Goal: Task Accomplishment & Management: Complete application form

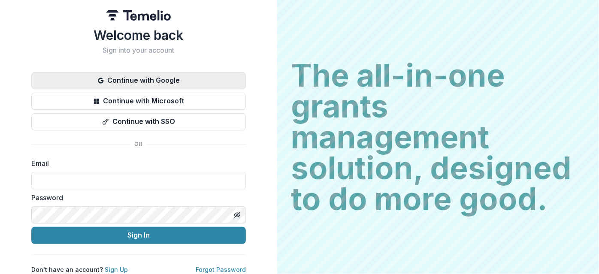
click at [147, 84] on button "Continue with Google" at bounding box center [138, 80] width 215 height 17
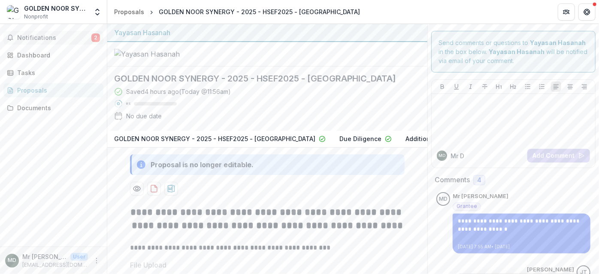
click at [41, 34] on span "Notifications" at bounding box center [54, 37] width 74 height 7
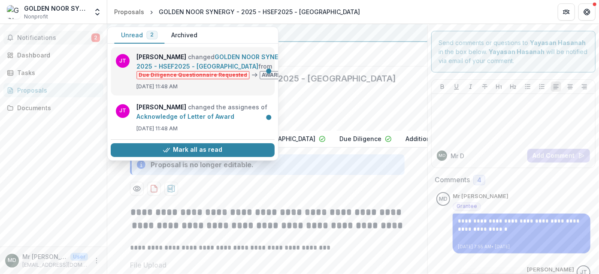
click at [190, 56] on link "GOLDEN NOOR SYNERGY - 2025 - HSEF2025 - [GEOGRAPHIC_DATA]" at bounding box center [215, 61] width 159 height 17
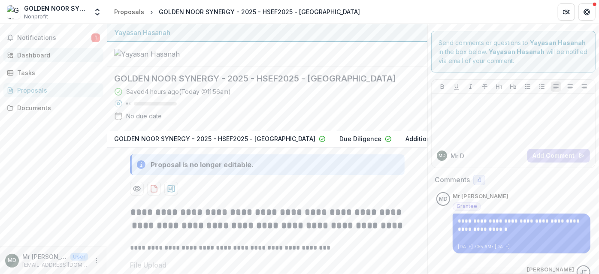
click at [36, 55] on div "Dashboard" at bounding box center [56, 55] width 79 height 9
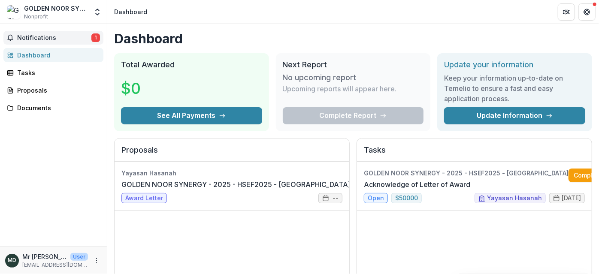
click at [47, 39] on span "Notifications" at bounding box center [54, 37] width 74 height 7
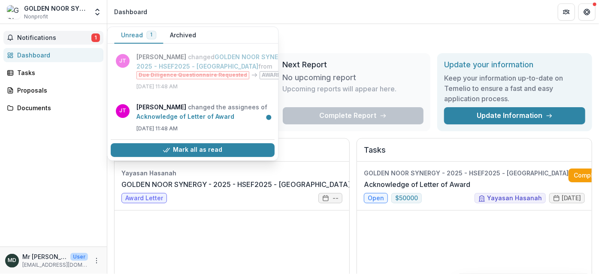
click at [255, 216] on div "Yayasan Hasanah GOLDEN NOOR SYNERGY - 2025 - HSEF2025 - MyHarapan Award Letter …" at bounding box center [232, 226] width 235 height 129
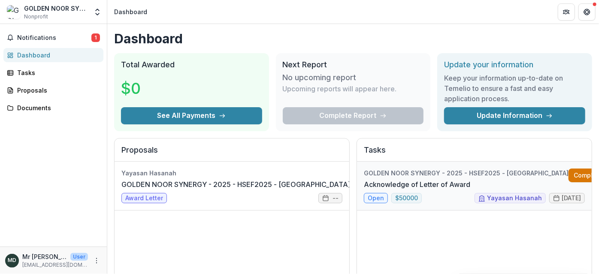
click at [569, 176] on link "Complete" at bounding box center [593, 176] width 49 height 14
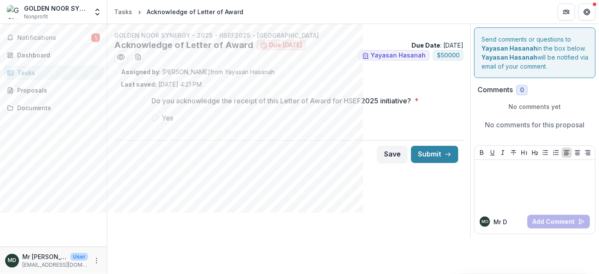
click at [155, 119] on span at bounding box center [155, 118] width 7 height 7
click at [66, 39] on span "Notifications" at bounding box center [54, 37] width 74 height 7
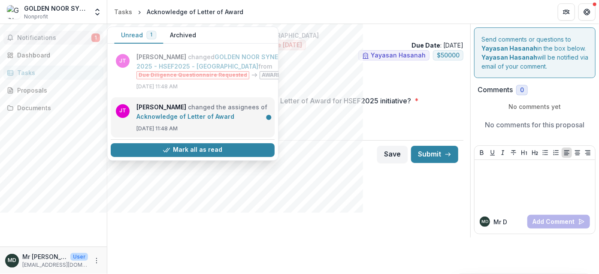
click at [210, 113] on link "Acknowledge of Letter of Award" at bounding box center [185, 116] width 98 height 7
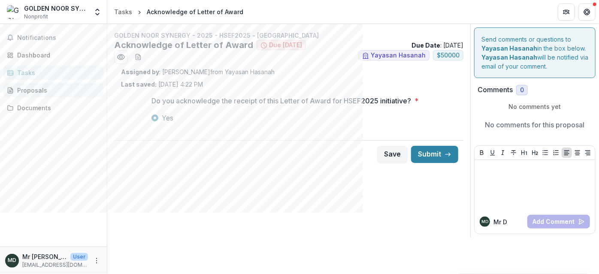
click at [35, 91] on div "Proposals" at bounding box center [56, 90] width 79 height 9
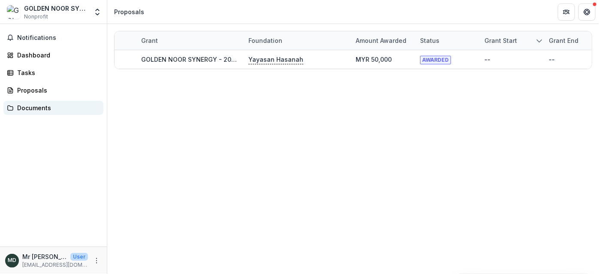
click at [41, 107] on div "Documents" at bounding box center [56, 107] width 79 height 9
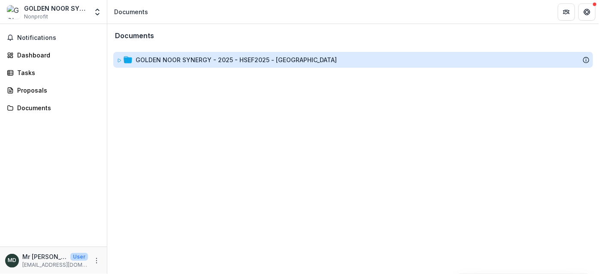
click at [223, 62] on div "GOLDEN NOOR SYNERGY - 2025 - HSEF2025 - [GEOGRAPHIC_DATA]" at bounding box center [236, 59] width 201 height 9
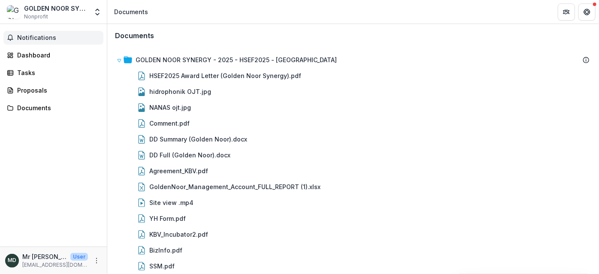
click at [41, 40] on span "Notifications" at bounding box center [58, 37] width 83 height 7
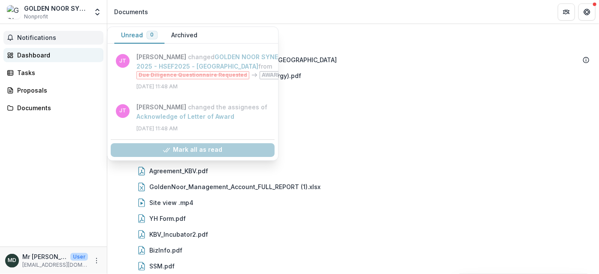
click at [43, 54] on div "Dashboard" at bounding box center [56, 55] width 79 height 9
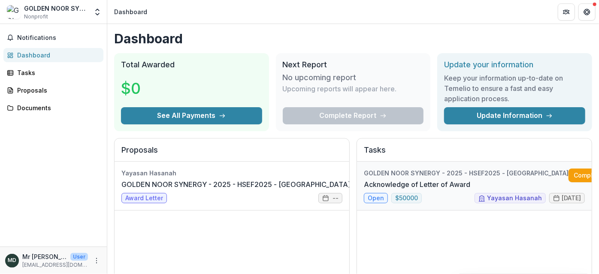
click at [470, 190] on link "Acknowledge of Letter of Award" at bounding box center [417, 184] width 106 height 10
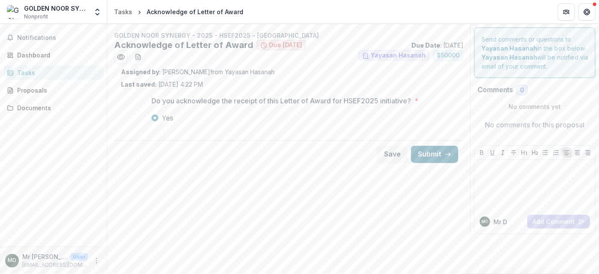
click at [439, 157] on button "Submit" at bounding box center [434, 154] width 47 height 17
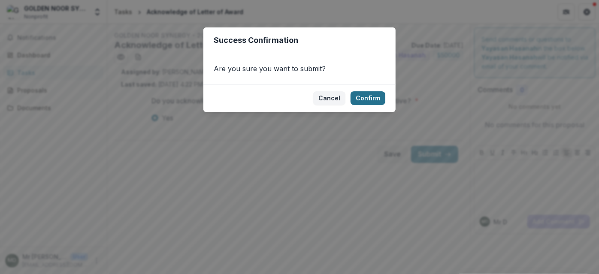
click at [371, 98] on button "Confirm" at bounding box center [368, 98] width 35 height 14
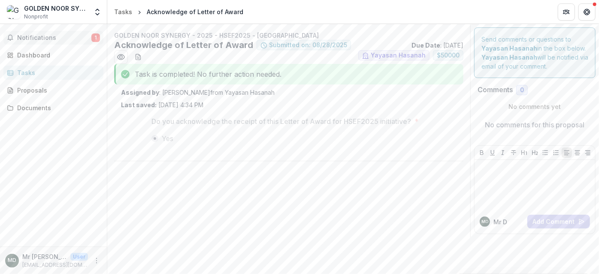
click at [41, 37] on span "Notifications" at bounding box center [54, 37] width 74 height 7
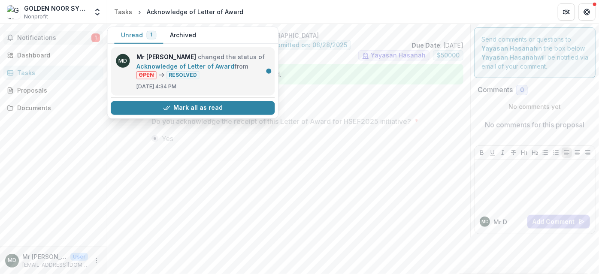
click at [193, 63] on link "Acknowledge of Letter of Award" at bounding box center [185, 66] width 98 height 7
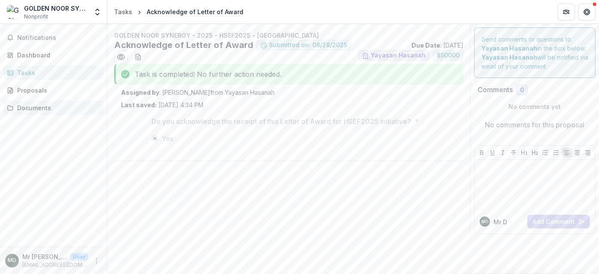
click at [21, 111] on div "Documents" at bounding box center [56, 107] width 79 height 9
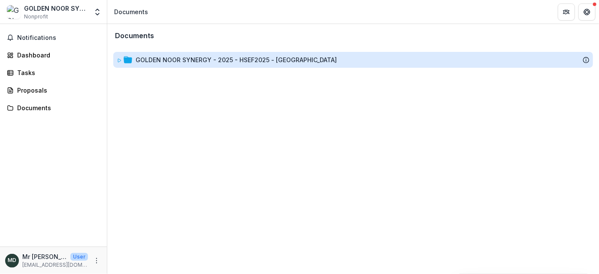
click at [291, 59] on div "GOLDEN NOOR SYNERGY - 2025 - HSEF2025 - [GEOGRAPHIC_DATA]" at bounding box center [236, 59] width 201 height 9
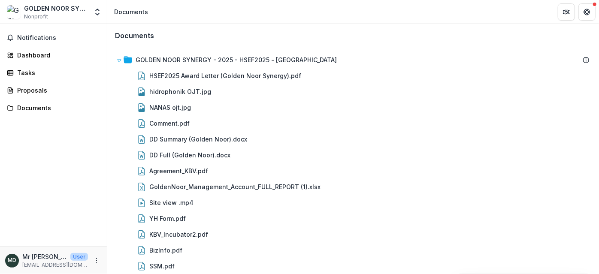
scroll to position [53, 0]
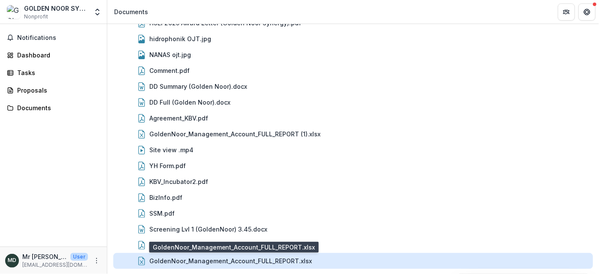
click at [219, 258] on div "GoldenNoor_Management_Account_FULL_REPORT.xlsx" at bounding box center [230, 261] width 163 height 9
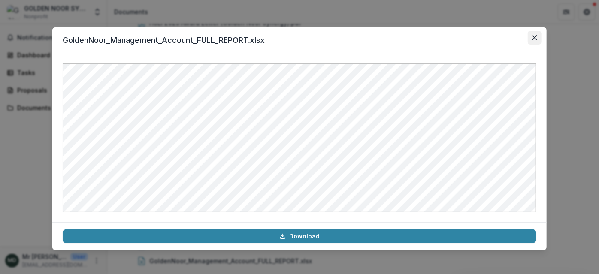
click at [535, 36] on icon "Close" at bounding box center [534, 37] width 5 height 5
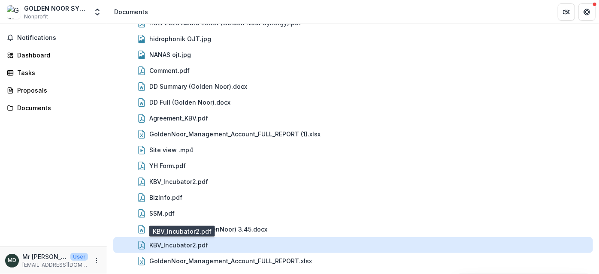
click at [179, 241] on div "KBV_Incubator2.pdf" at bounding box center [178, 245] width 59 height 9
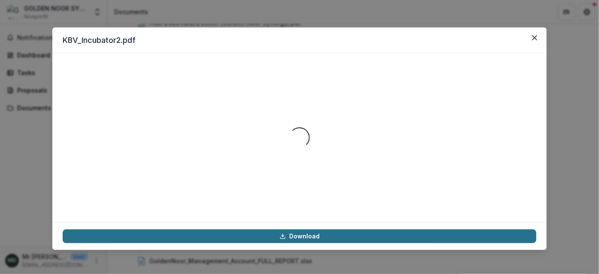
click at [394, 235] on link "Download" at bounding box center [300, 237] width 474 height 14
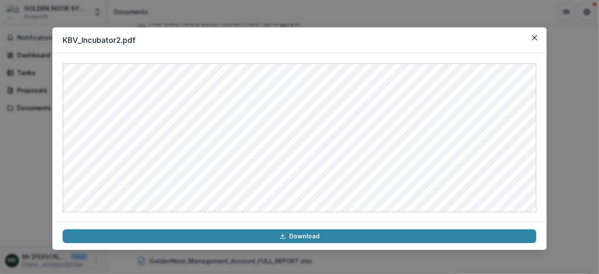
click at [459, 27] on header "KBV_Incubator2.pdf" at bounding box center [299, 40] width 494 height 26
click at [536, 39] on icon "Close" at bounding box center [534, 37] width 5 height 5
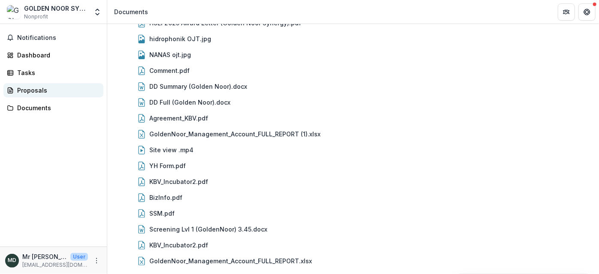
click at [27, 89] on div "Proposals" at bounding box center [56, 90] width 79 height 9
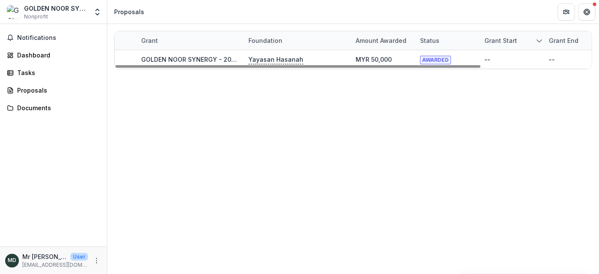
click at [388, 38] on div "Amount awarded" at bounding box center [381, 40] width 61 height 9
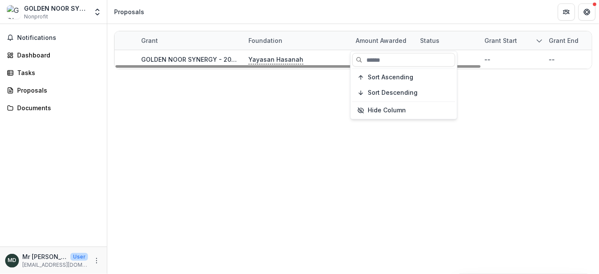
click at [388, 38] on div "Amount awarded" at bounding box center [381, 40] width 61 height 9
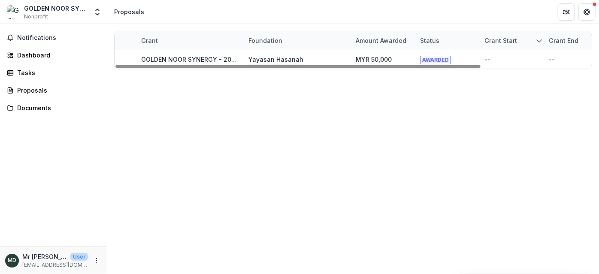
click at [275, 41] on div "Foundation" at bounding box center [265, 40] width 44 height 9
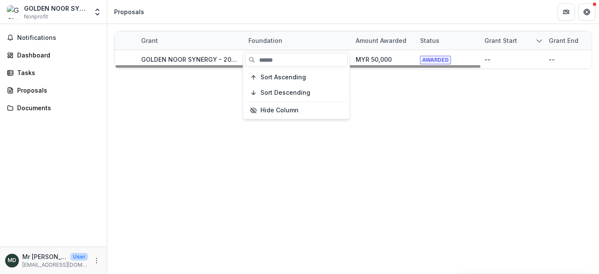
click at [274, 39] on div "Foundation" at bounding box center [265, 40] width 44 height 9
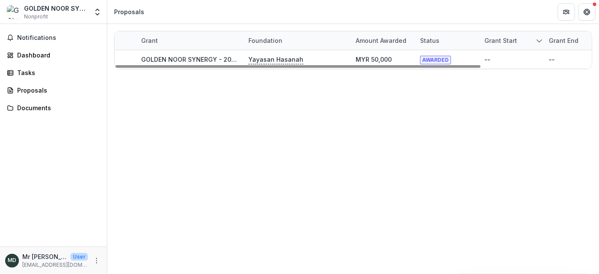
click at [149, 39] on div "Grant" at bounding box center [149, 40] width 27 height 9
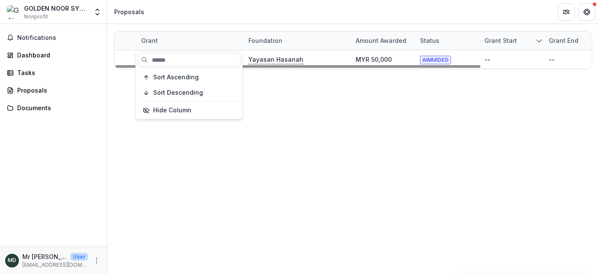
click at [149, 38] on div "Grant" at bounding box center [149, 40] width 27 height 9
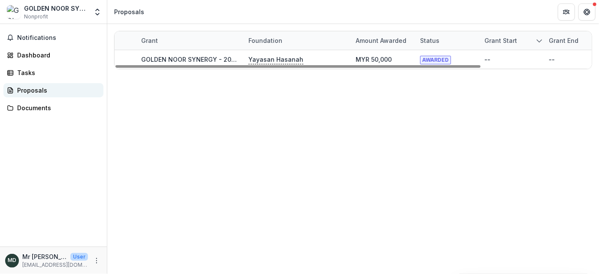
click at [27, 86] on div "Proposals" at bounding box center [56, 90] width 79 height 9
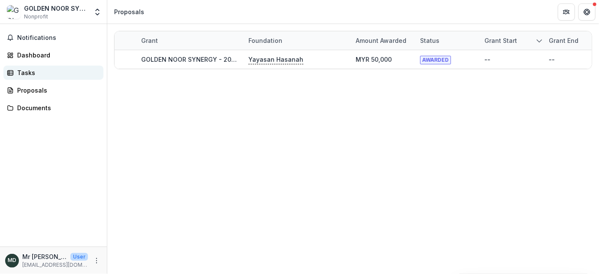
click at [28, 70] on div "Tasks" at bounding box center [56, 72] width 79 height 9
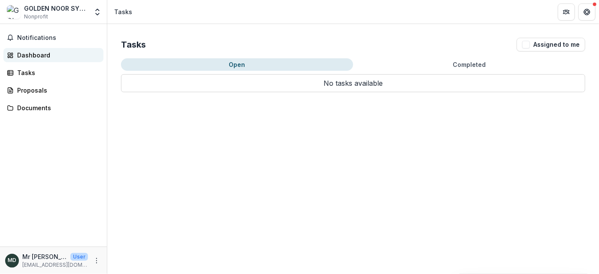
click at [50, 54] on div "Dashboard" at bounding box center [56, 55] width 79 height 9
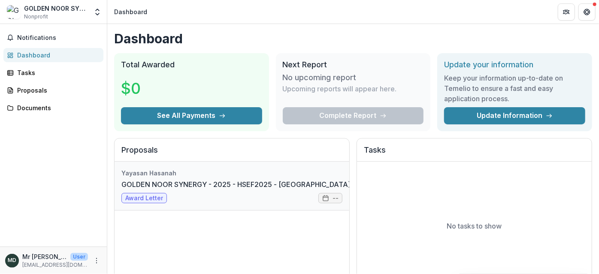
click at [231, 184] on link "GOLDEN NOOR SYNERGY - 2025 - HSEF2025 - [GEOGRAPHIC_DATA]" at bounding box center [235, 184] width 229 height 10
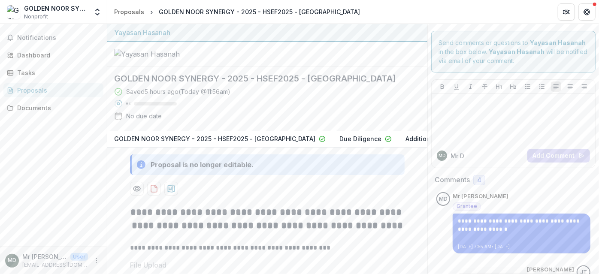
scroll to position [0, 166]
click at [373, 143] on p "Additional Documents Request" at bounding box center [403, 138] width 93 height 9
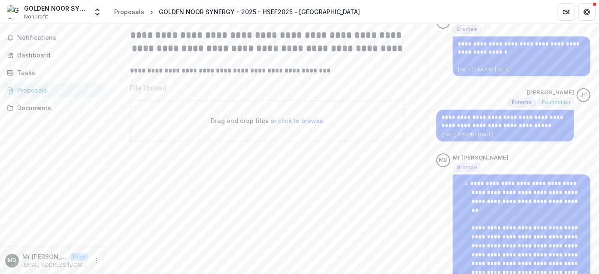
scroll to position [0, 0]
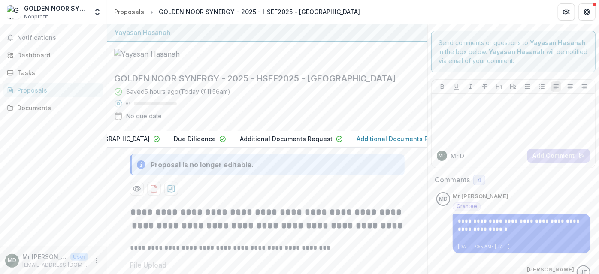
click at [251, 143] on p "Additional Documents Request" at bounding box center [286, 138] width 93 height 9
click at [31, 75] on div "Tasks" at bounding box center [56, 72] width 79 height 9
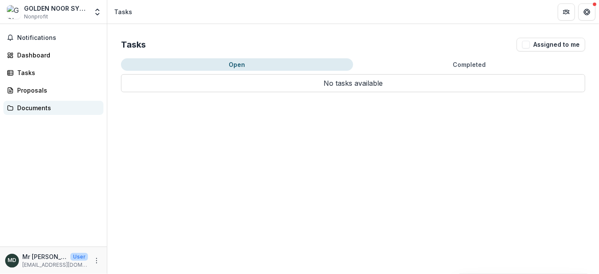
click at [36, 106] on div "Documents" at bounding box center [56, 107] width 79 height 9
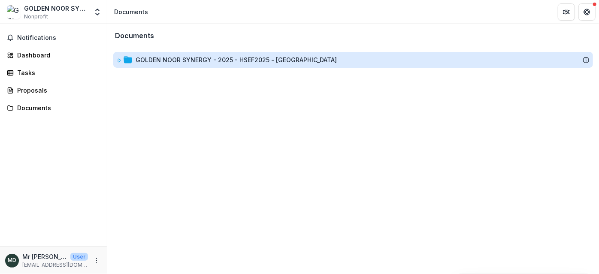
click at [234, 59] on div "GOLDEN NOOR SYNERGY - 2025 - HSEF2025 - [GEOGRAPHIC_DATA]" at bounding box center [236, 59] width 201 height 9
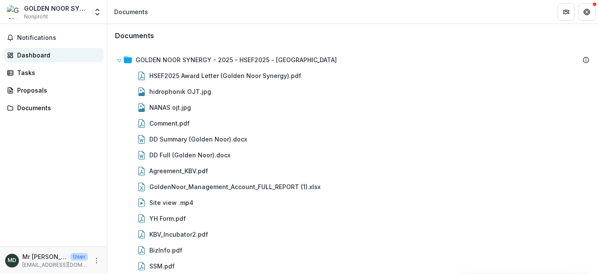
click at [42, 53] on div "Dashboard" at bounding box center [56, 55] width 79 height 9
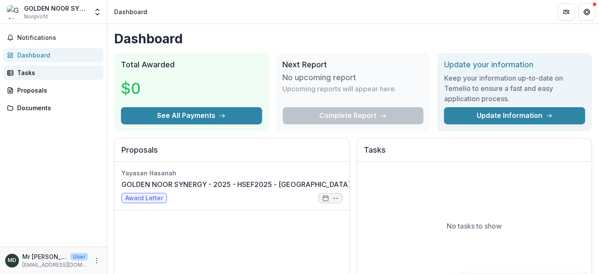
click at [27, 71] on div "Tasks" at bounding box center [56, 72] width 79 height 9
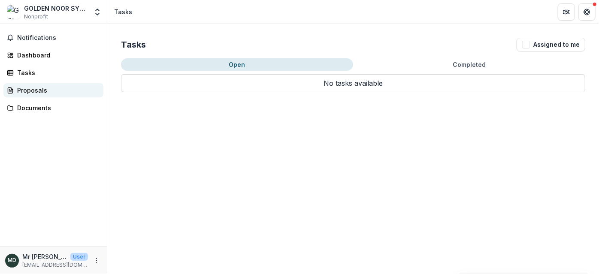
click at [32, 92] on div "Proposals" at bounding box center [56, 90] width 79 height 9
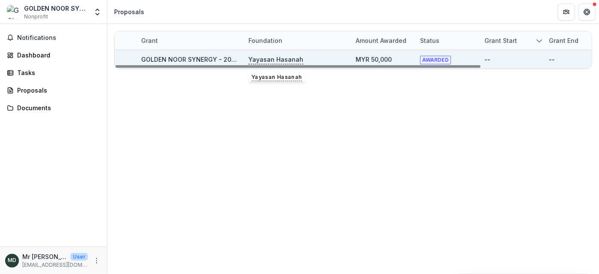
click at [293, 59] on p "Yayasan Hasanah" at bounding box center [276, 59] width 55 height 9
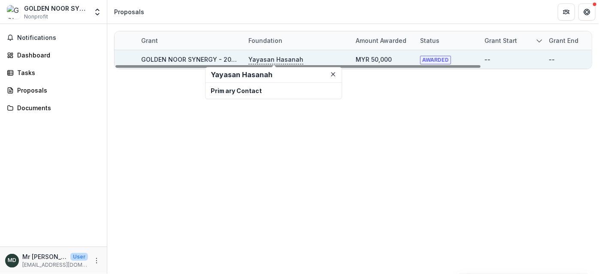
click at [162, 55] on div "GOLDEN NOOR SYNERGY - 2025 - HSEF2025 - [GEOGRAPHIC_DATA]" at bounding box center [189, 59] width 97 height 9
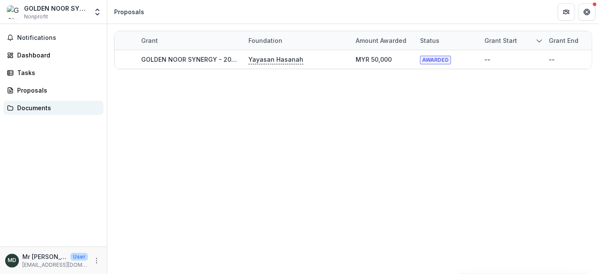
click at [28, 106] on div "Documents" at bounding box center [56, 107] width 79 height 9
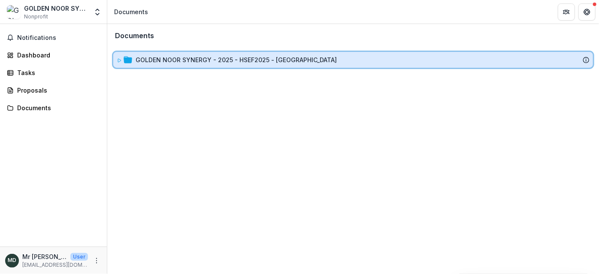
click at [117, 61] on icon at bounding box center [119, 60] width 5 height 5
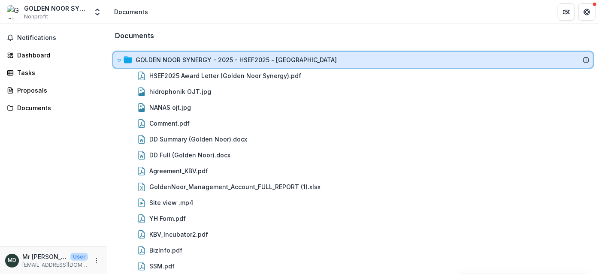
scroll to position [53, 0]
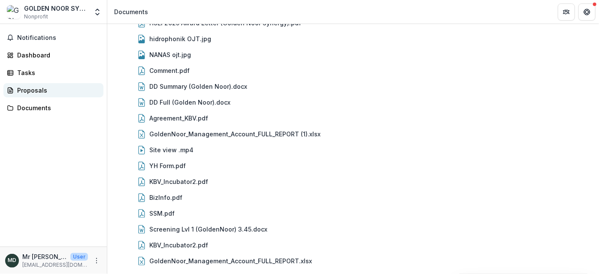
click at [18, 87] on div "Proposals" at bounding box center [56, 90] width 79 height 9
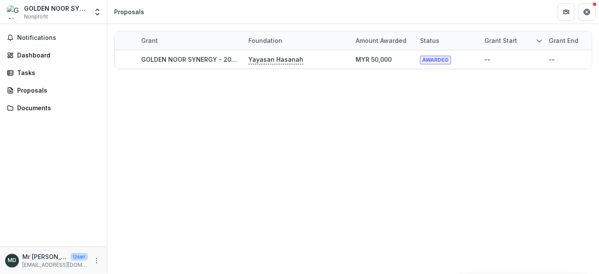
click at [28, 100] on div "Notifications Dashboard Tasks Proposals Documents" at bounding box center [53, 135] width 107 height 223
click at [32, 107] on div "Documents" at bounding box center [56, 107] width 79 height 9
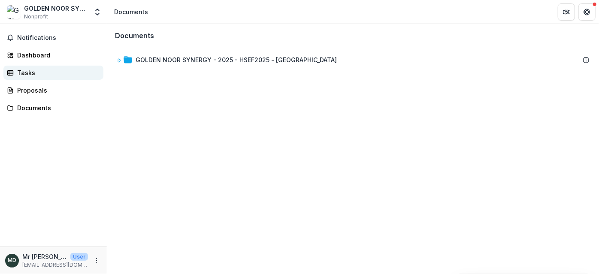
click at [27, 73] on div "Tasks" at bounding box center [56, 72] width 79 height 9
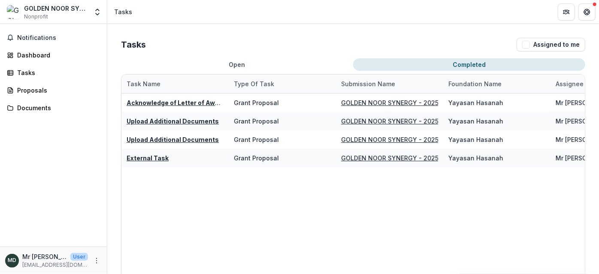
click at [470, 66] on button "Completed" at bounding box center [469, 64] width 232 height 12
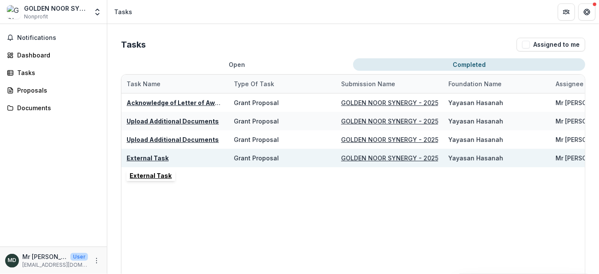
click at [143, 154] on div "External Task" at bounding box center [148, 158] width 42 height 9
click at [423, 157] on u "GOLDEN NOOR SYNERGY - 2025 - HSEF2025 - [GEOGRAPHIC_DATA]" at bounding box center [441, 158] width 201 height 7
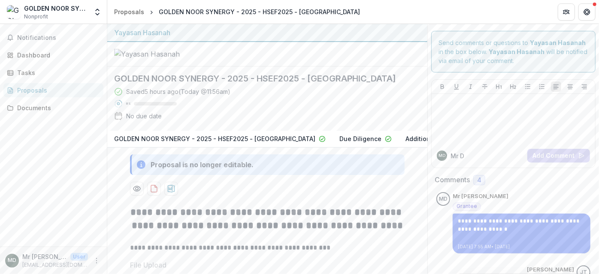
scroll to position [167, 0]
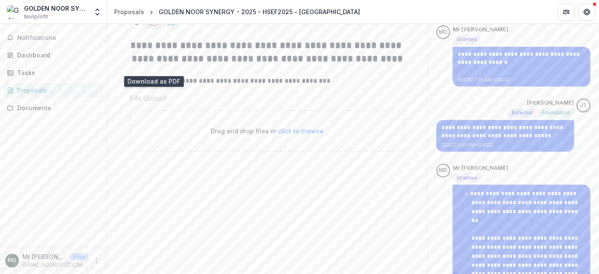
click at [154, 26] on icon "download-proposal" at bounding box center [154, 22] width 9 height 9
click at [31, 75] on div "Tasks" at bounding box center [56, 72] width 79 height 9
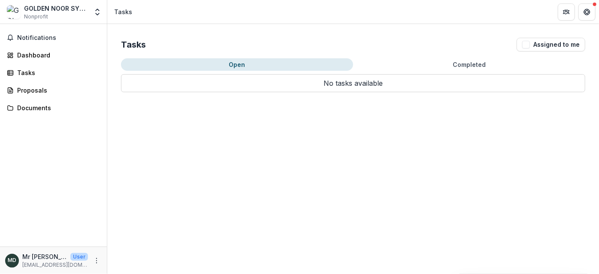
click at [476, 58] on div "Tasks Assigned to me Open Completed No tasks available Task Name Type of Task S…" at bounding box center [353, 65] width 492 height 82
click at [475, 61] on button "Completed" at bounding box center [469, 64] width 232 height 12
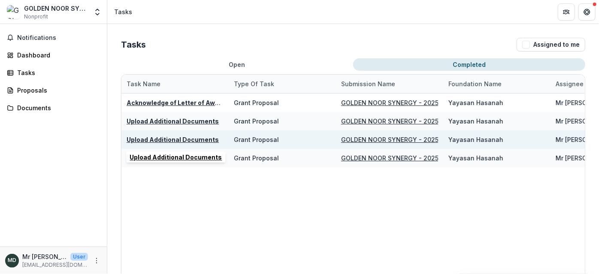
click at [177, 138] on u "Upload Additional Documents" at bounding box center [173, 139] width 92 height 7
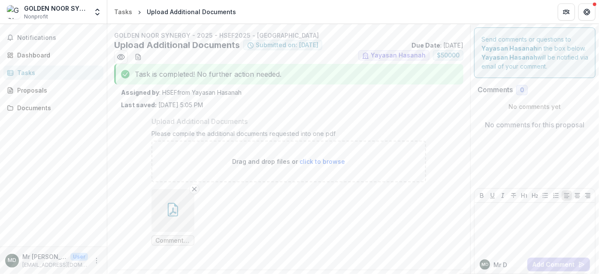
click at [161, 210] on button "button" at bounding box center [173, 210] width 43 height 43
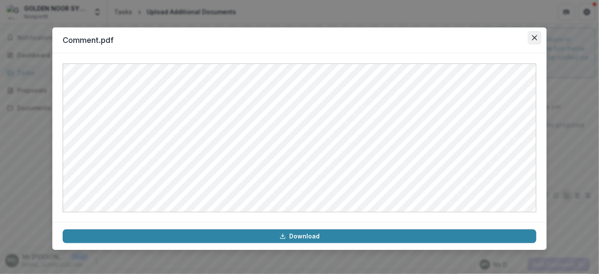
click at [533, 36] on icon "Close" at bounding box center [534, 37] width 5 height 5
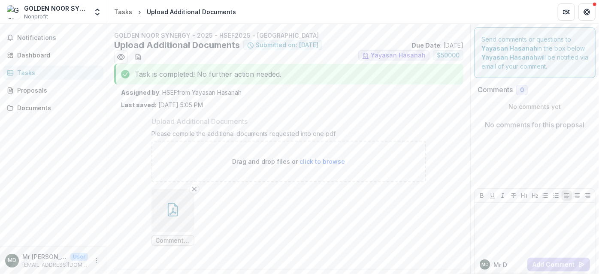
click at [30, 68] on div "Tasks" at bounding box center [56, 72] width 79 height 9
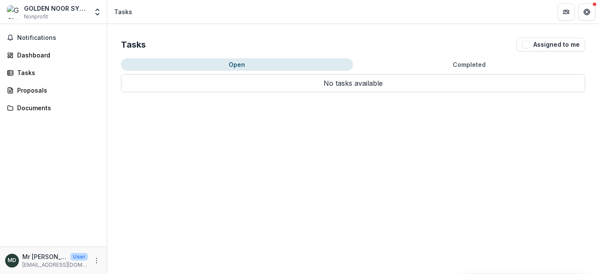
click at [439, 66] on button "Completed" at bounding box center [469, 64] width 232 height 12
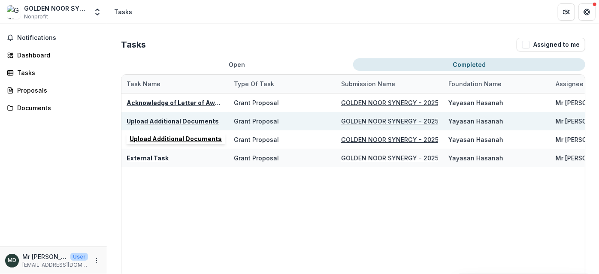
click at [172, 118] on u "Upload Additional Documents" at bounding box center [173, 121] width 92 height 7
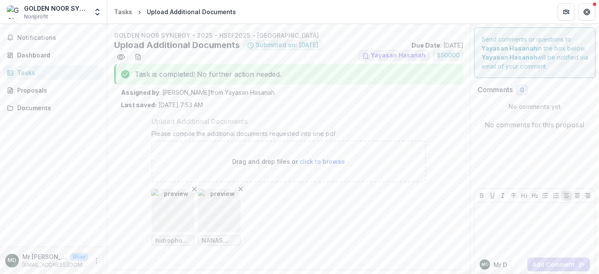
click at [30, 74] on div "Tasks" at bounding box center [56, 72] width 79 height 9
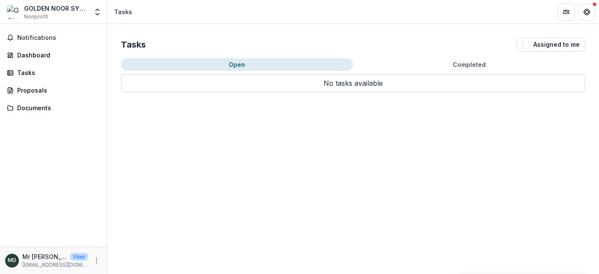
click at [466, 64] on button "Completed" at bounding box center [469, 64] width 232 height 12
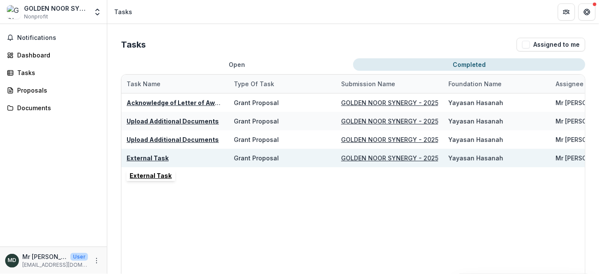
click at [144, 155] on u "External Task" at bounding box center [148, 158] width 42 height 7
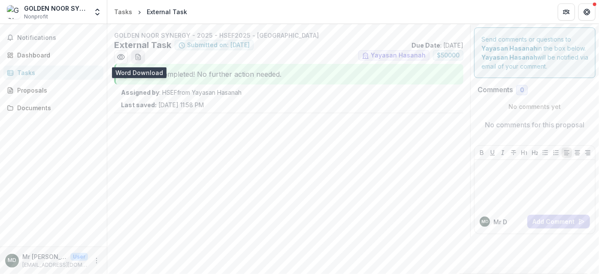
click at [138, 52] on button "download-word-button" at bounding box center [138, 57] width 14 height 14
click at [26, 90] on div "Proposals" at bounding box center [56, 90] width 79 height 9
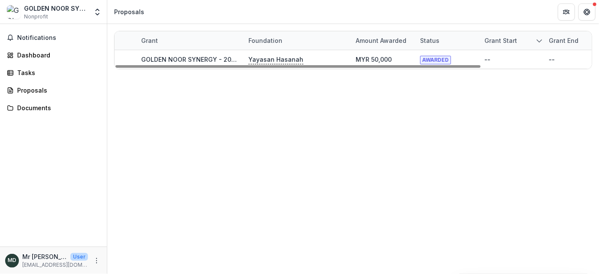
click at [21, 115] on div "Notifications Dashboard Tasks Proposals Documents" at bounding box center [53, 135] width 107 height 223
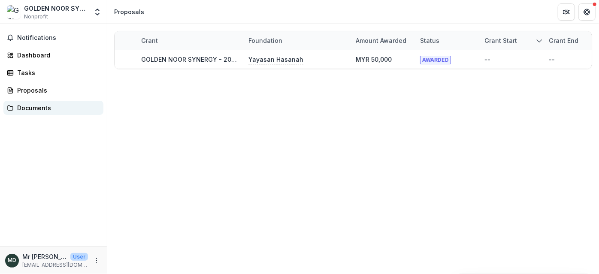
click at [24, 107] on div "Documents" at bounding box center [56, 107] width 79 height 9
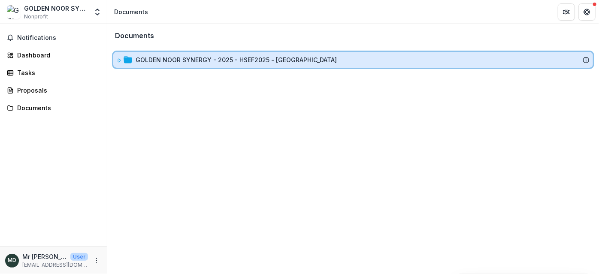
click at [120, 59] on icon at bounding box center [119, 60] width 5 height 5
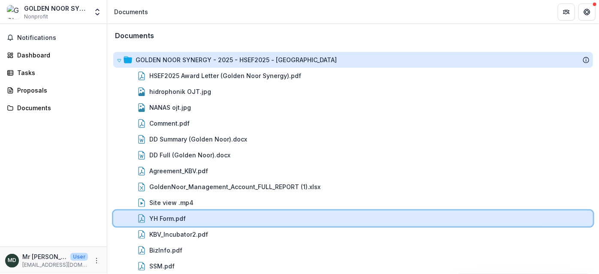
click at [196, 214] on div "YH Form.pdf" at bounding box center [369, 218] width 440 height 9
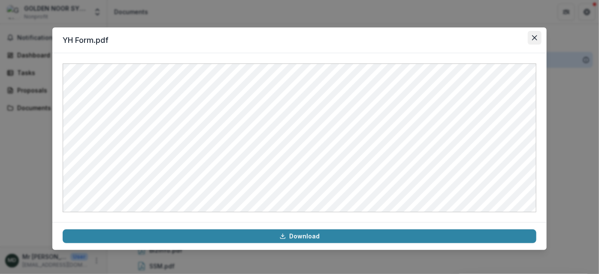
click at [534, 41] on button "Close" at bounding box center [535, 38] width 14 height 14
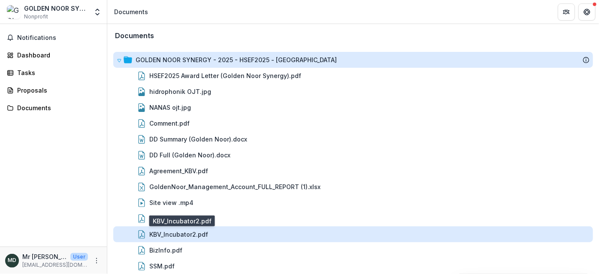
click at [172, 232] on div "KBV_Incubator2.pdf" at bounding box center [178, 234] width 59 height 9
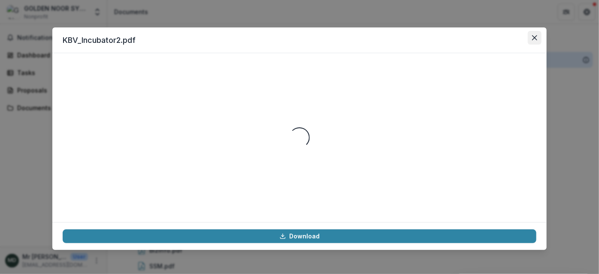
click at [536, 39] on icon "Close" at bounding box center [534, 37] width 5 height 5
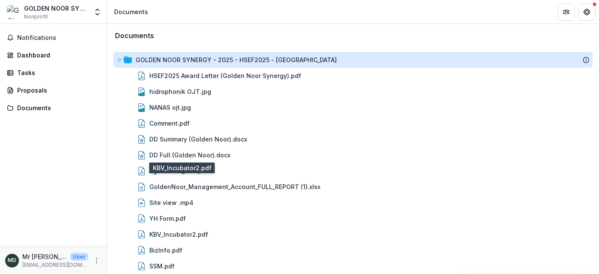
scroll to position [53, 0]
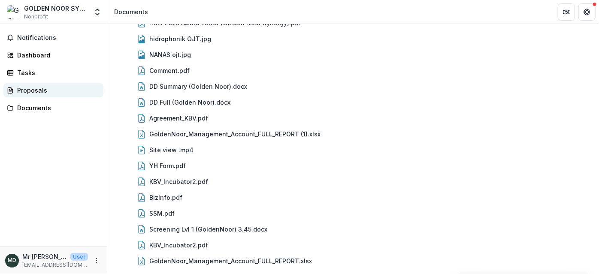
click at [27, 94] on div "Proposals" at bounding box center [56, 90] width 79 height 9
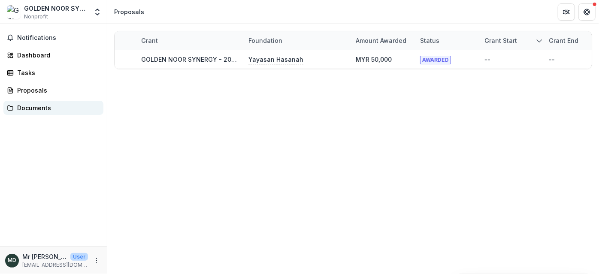
click at [33, 111] on div "Documents" at bounding box center [56, 107] width 79 height 9
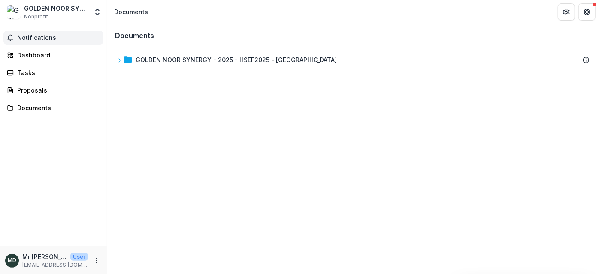
click at [36, 39] on span "Notifications" at bounding box center [58, 37] width 83 height 7
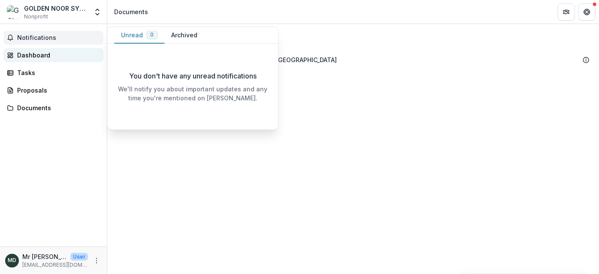
click at [40, 53] on div "Dashboard" at bounding box center [56, 55] width 79 height 9
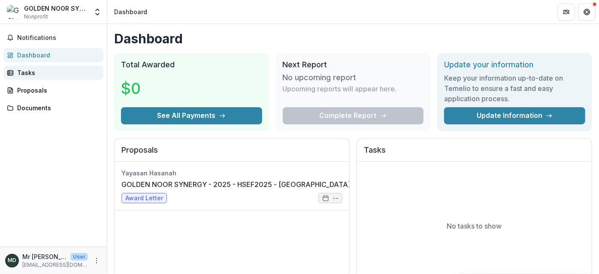
click at [27, 69] on div "Tasks" at bounding box center [56, 72] width 79 height 9
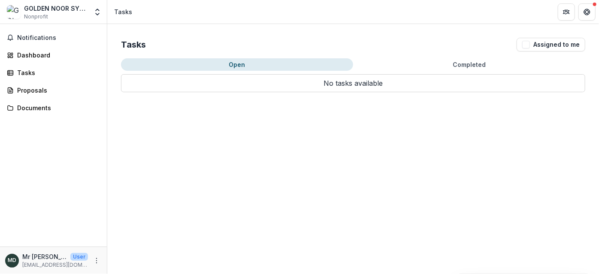
click at [478, 60] on button "Completed" at bounding box center [469, 64] width 232 height 12
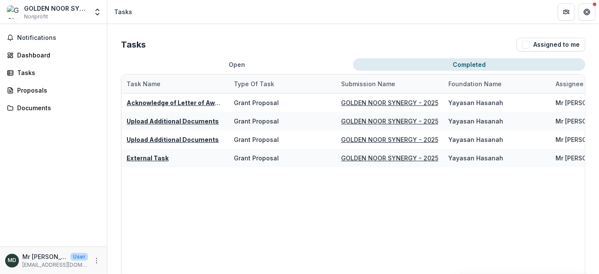
click at [191, 211] on div "Acknowledge of Letter of Award Grant Proposal GOLDEN NOOR SYNERGY - 2025 - HSEF…" at bounding box center [443, 213] width 644 height 238
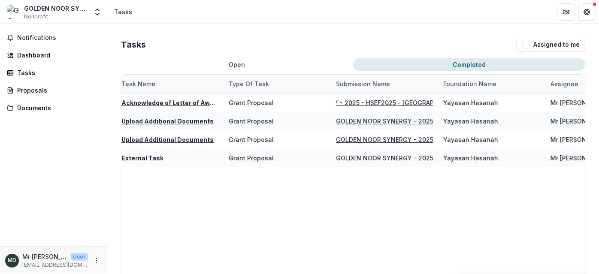
scroll to position [0, 115]
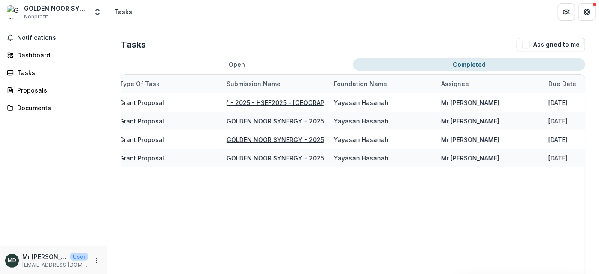
click at [439, 67] on button "Completed" at bounding box center [469, 64] width 232 height 12
click at [291, 234] on div "Acknowledge of Letter of Award Grant Proposal GOLDEN NOOR SYNERGY - 2025 - HSEF…" at bounding box center [329, 213] width 644 height 238
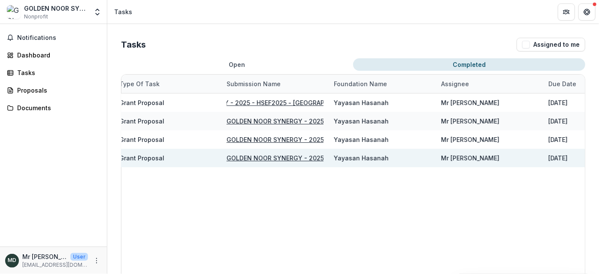
click at [301, 158] on u "GOLDEN NOOR SYNERGY - 2025 - HSEF2025 - [GEOGRAPHIC_DATA]" at bounding box center [327, 158] width 201 height 7
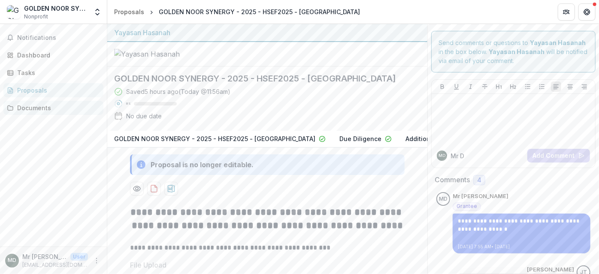
click at [33, 105] on div "Documents" at bounding box center [56, 107] width 79 height 9
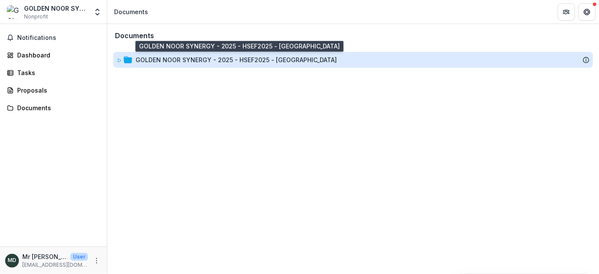
click at [194, 58] on div "GOLDEN NOOR SYNERGY - 2025 - HSEF2025 - [GEOGRAPHIC_DATA]" at bounding box center [236, 59] width 201 height 9
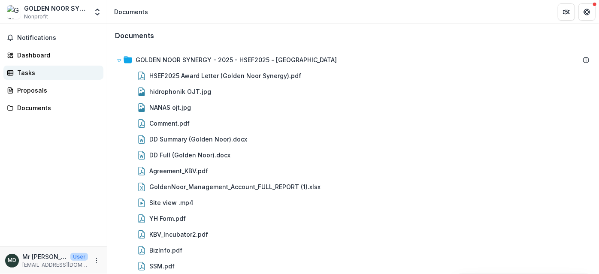
click at [37, 78] on link "Tasks" at bounding box center [53, 73] width 100 height 14
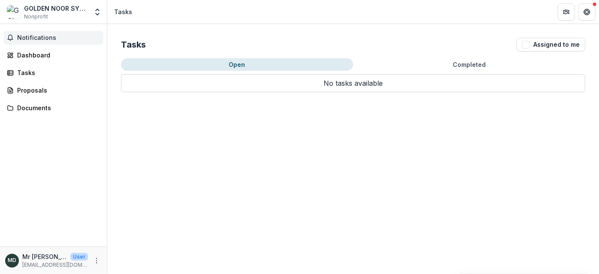
click at [39, 36] on span "Notifications" at bounding box center [58, 37] width 83 height 7
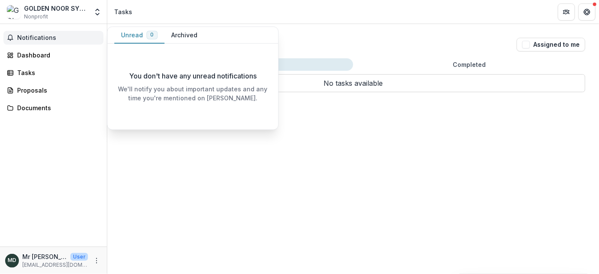
click at [39, 36] on span "Notifications" at bounding box center [58, 37] width 83 height 7
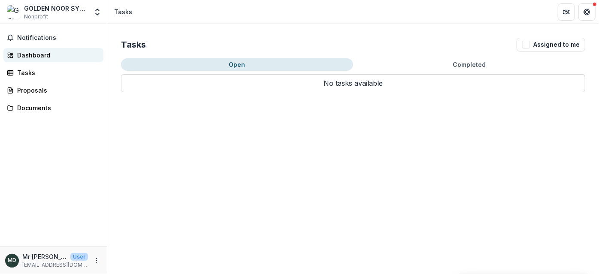
click at [28, 57] on div "Dashboard" at bounding box center [56, 55] width 79 height 9
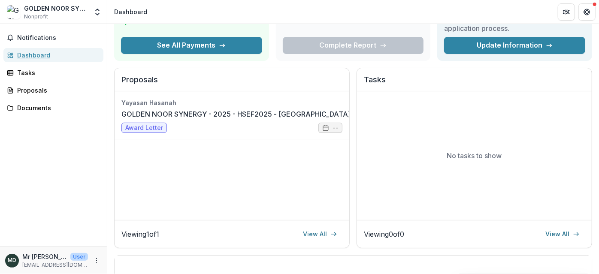
scroll to position [97, 0]
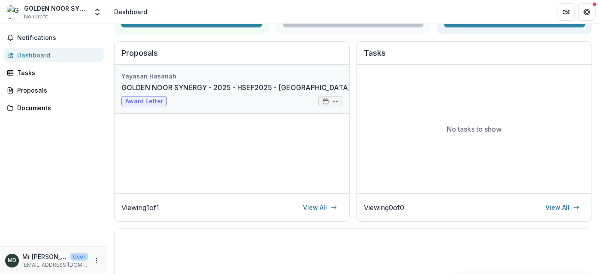
click at [261, 89] on link "GOLDEN NOOR SYNERGY - 2025 - HSEF2025 - [GEOGRAPHIC_DATA]" at bounding box center [235, 87] width 229 height 10
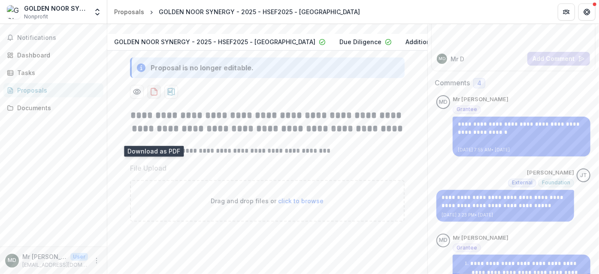
click at [152, 99] on button "download-proposal" at bounding box center [154, 92] width 14 height 14
click at [327, 27] on div "Saved 5 hours ago ( [DATE] @ 11:56am ) 0 % No due date" at bounding box center [260, 8] width 293 height 37
click at [33, 38] on span "Notifications" at bounding box center [58, 37] width 83 height 7
click at [34, 54] on div "Dashboard" at bounding box center [56, 55] width 79 height 9
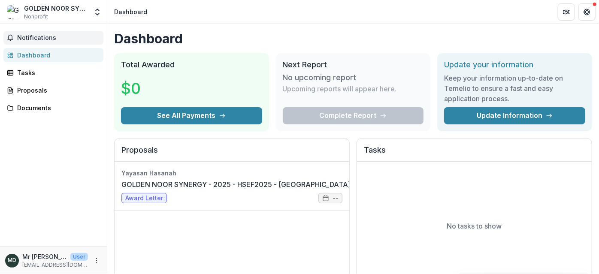
click at [36, 33] on button "Notifications" at bounding box center [53, 38] width 100 height 14
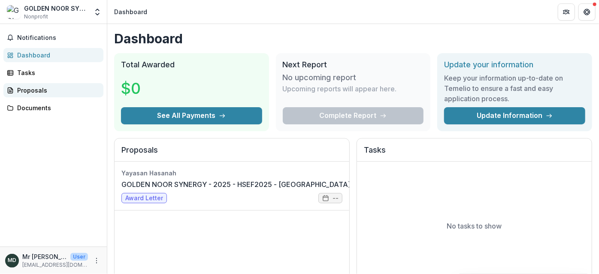
click at [33, 91] on div "Proposals" at bounding box center [56, 90] width 79 height 9
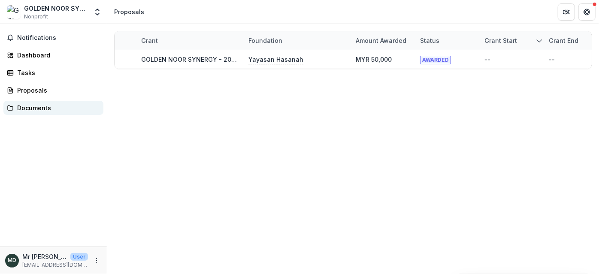
click at [28, 106] on div "Documents" at bounding box center [56, 107] width 79 height 9
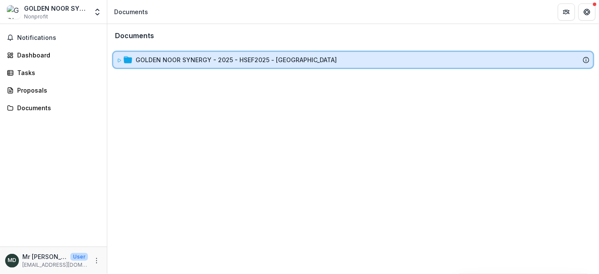
click at [118, 60] on icon at bounding box center [119, 60] width 5 height 5
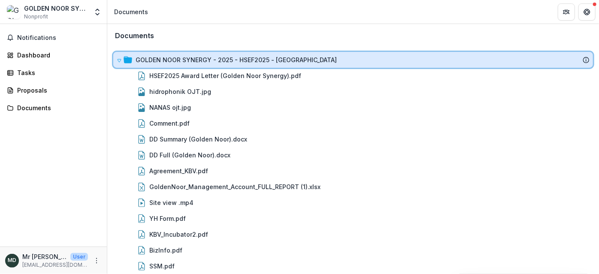
scroll to position [53, 0]
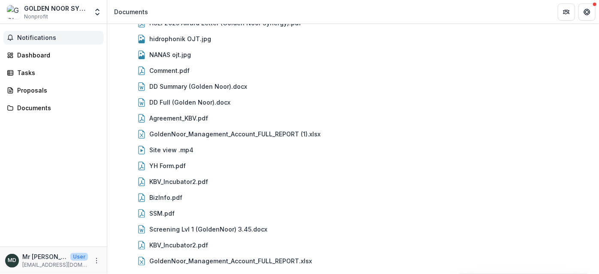
click at [26, 31] on button "Notifications" at bounding box center [53, 38] width 100 height 14
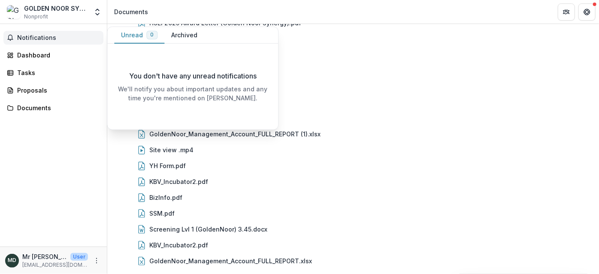
click at [189, 33] on button "Archived" at bounding box center [184, 35] width 40 height 17
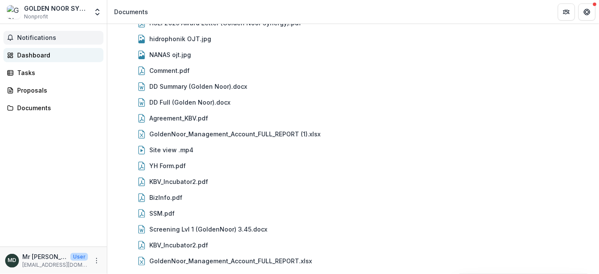
click at [38, 49] on link "Dashboard" at bounding box center [53, 55] width 100 height 14
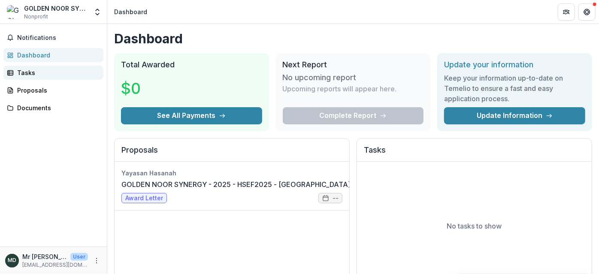
click at [32, 68] on div "Tasks" at bounding box center [56, 72] width 79 height 9
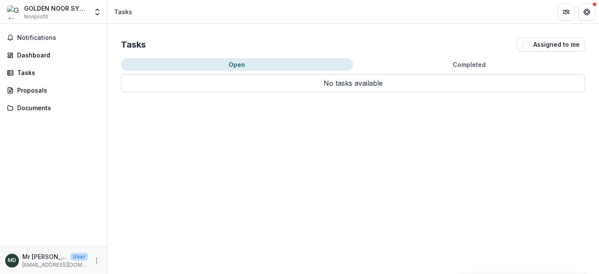
click at [479, 64] on button "Completed" at bounding box center [469, 64] width 232 height 12
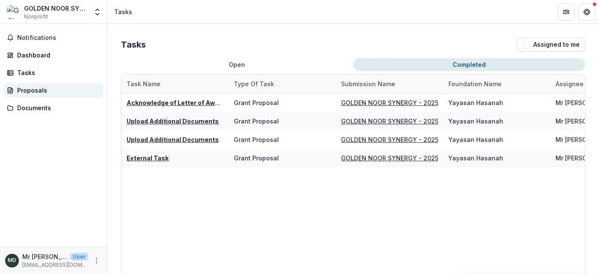
click at [42, 90] on div "Proposals" at bounding box center [56, 90] width 79 height 9
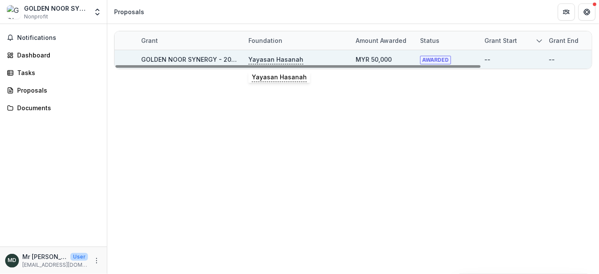
click at [267, 57] on p "Yayasan Hasanah" at bounding box center [276, 59] width 55 height 9
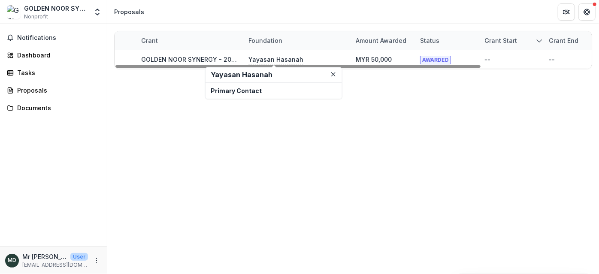
click at [233, 76] on h2 "Yayasan Hasanah" at bounding box center [274, 75] width 126 height 8
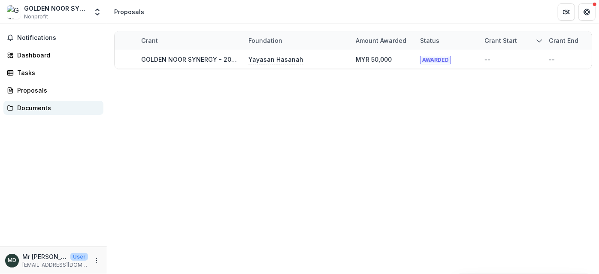
click at [32, 101] on link "Documents" at bounding box center [53, 108] width 100 height 14
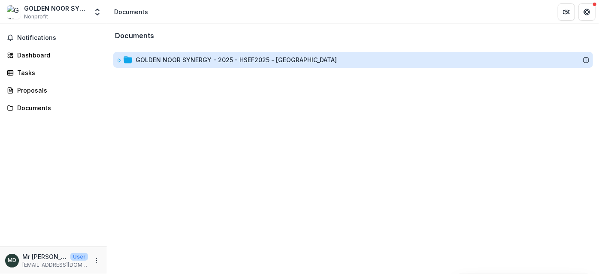
click at [202, 56] on div "GOLDEN NOOR SYNERGY - 2025 - HSEF2025 - [GEOGRAPHIC_DATA]" at bounding box center [236, 59] width 201 height 9
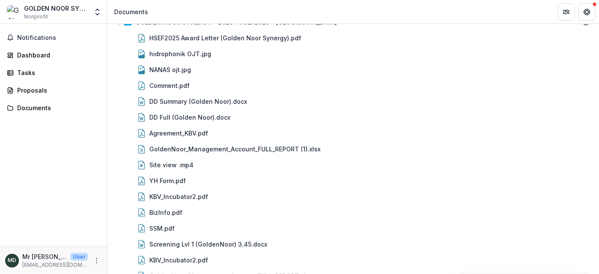
scroll to position [53, 0]
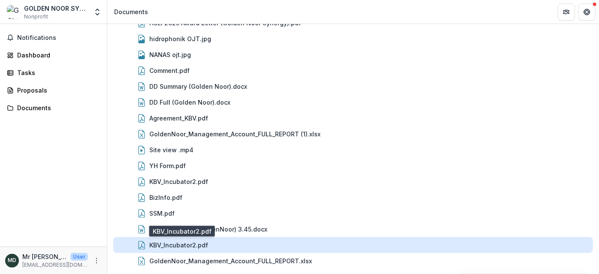
click at [179, 241] on div "KBV_Incubator2.pdf" at bounding box center [178, 245] width 59 height 9
